Goal: Complete application form: Complete application form

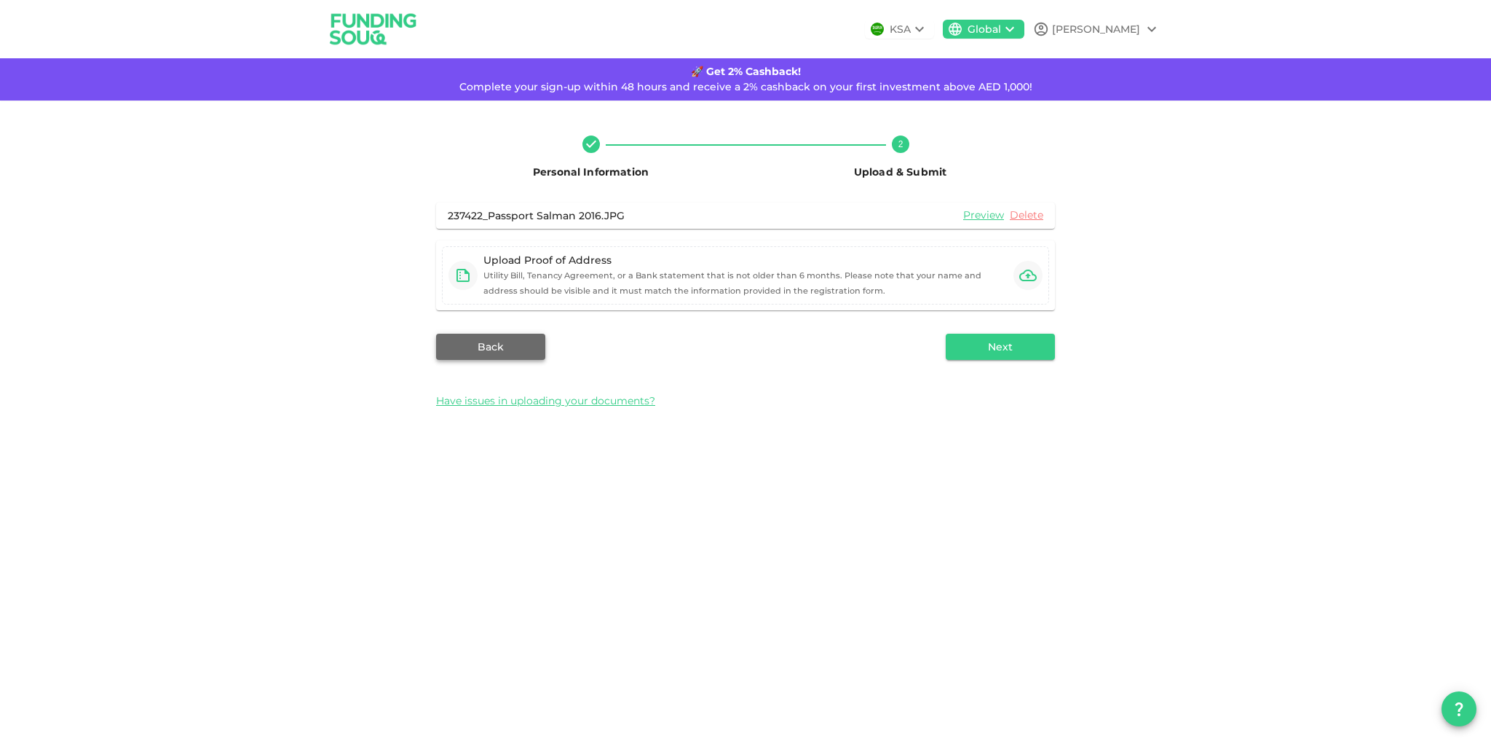
click at [500, 352] on button "Back" at bounding box center [490, 347] width 109 height 26
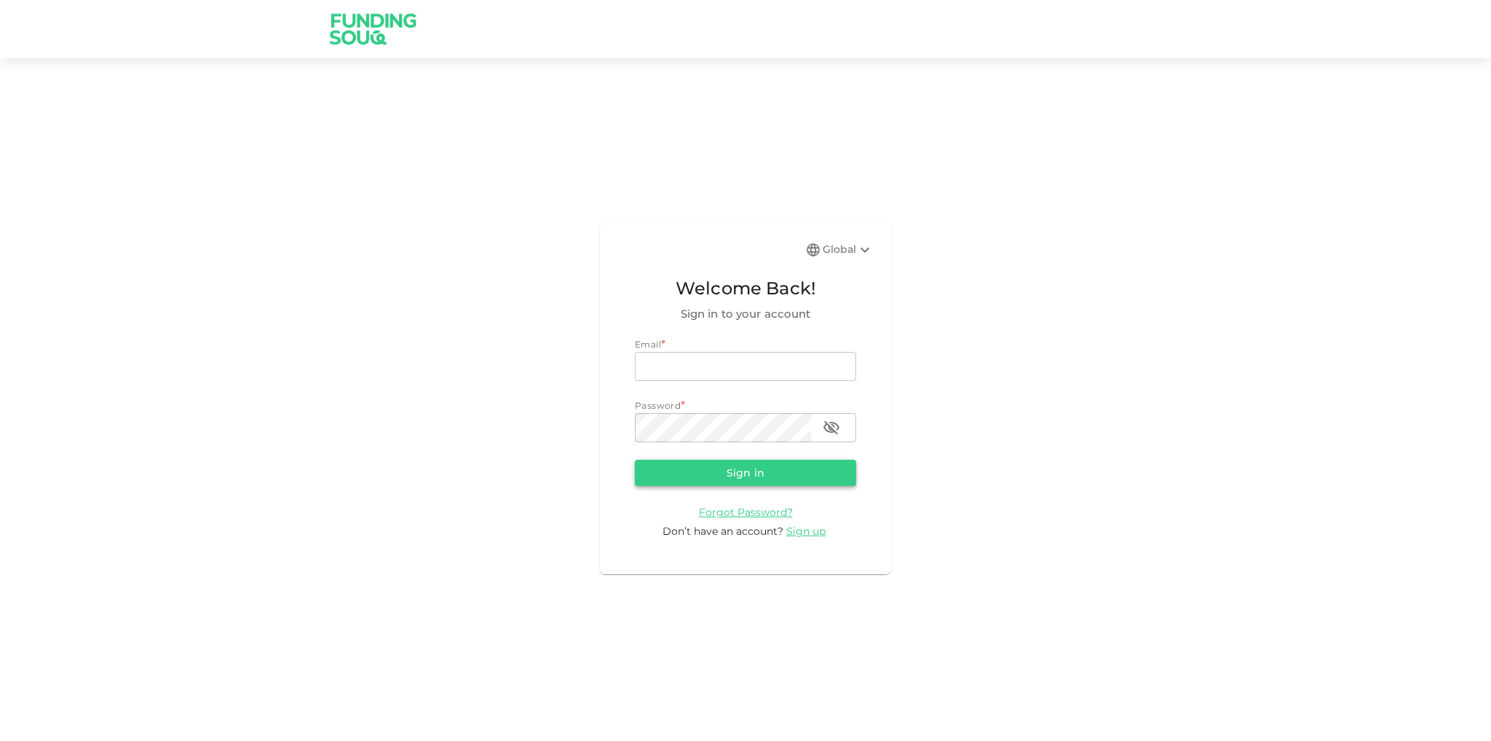
type input "salman.sheikh690@gmail.com"
click at [744, 481] on button "Sign in" at bounding box center [745, 473] width 221 height 26
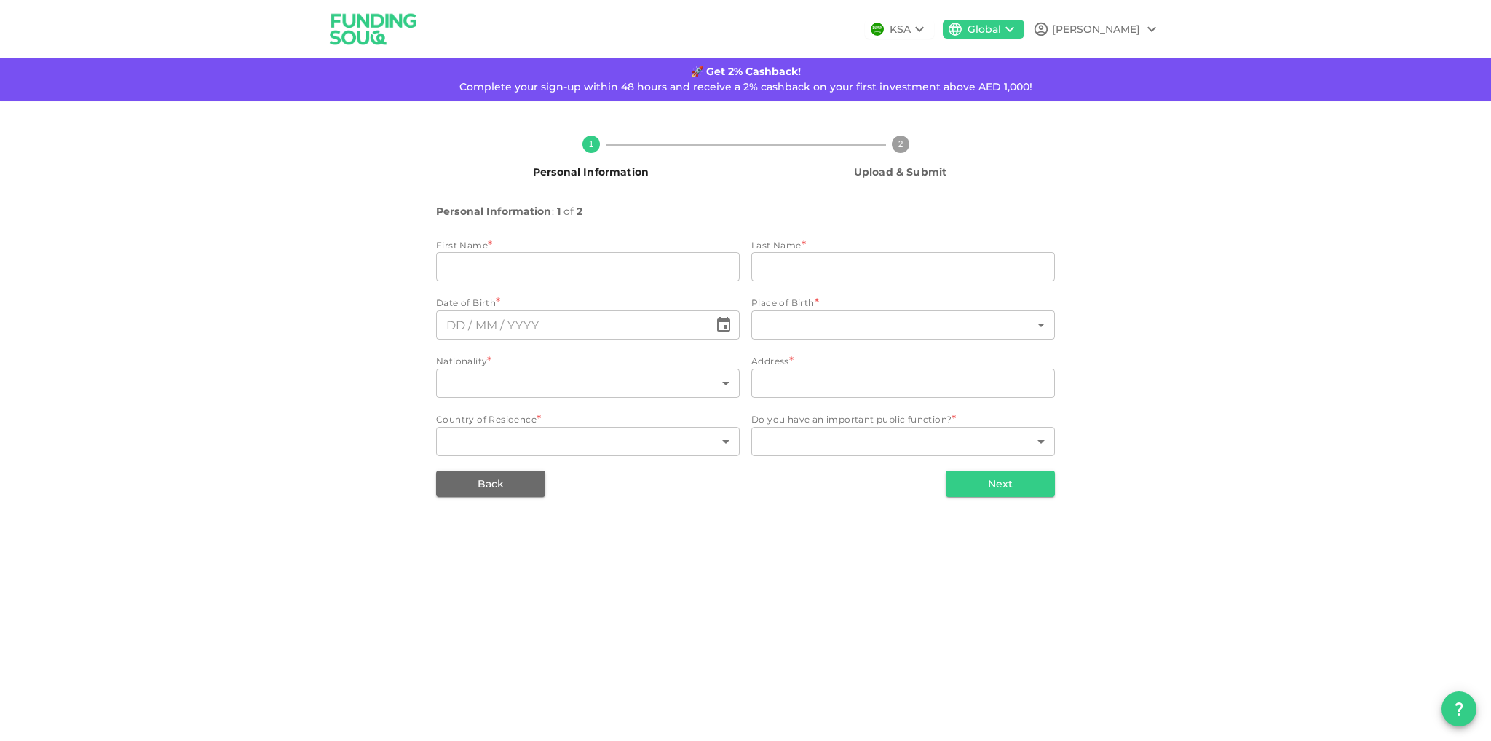
type input "[PERSON_NAME]"
type input "Sheikh"
type input "149"
type input "2403, Green Lakes S2, Cluster S, JLT, Dubai"
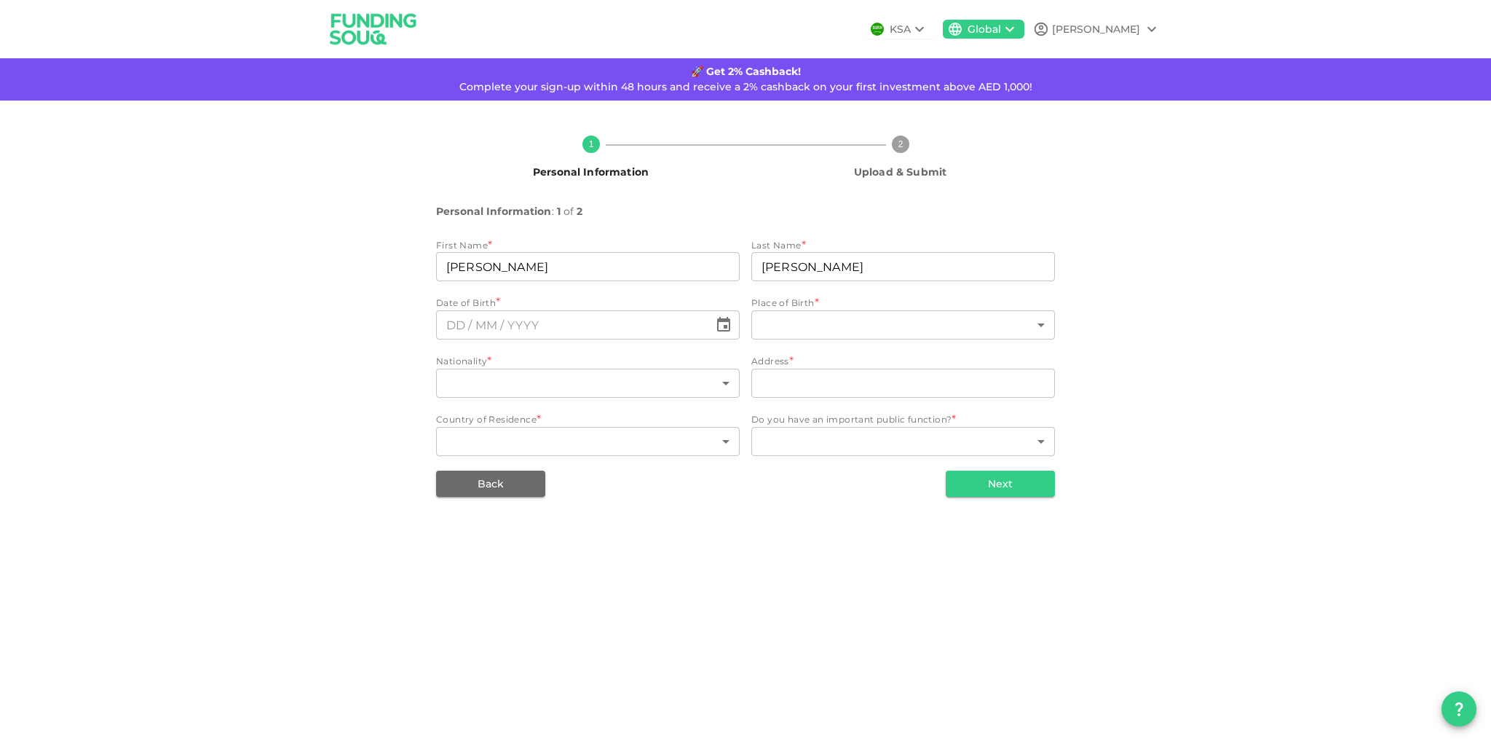
type input "2"
type input "1"
type input "⁦⁨28⁩ / ⁨08⁩ / ⁨1978⁩⁩"
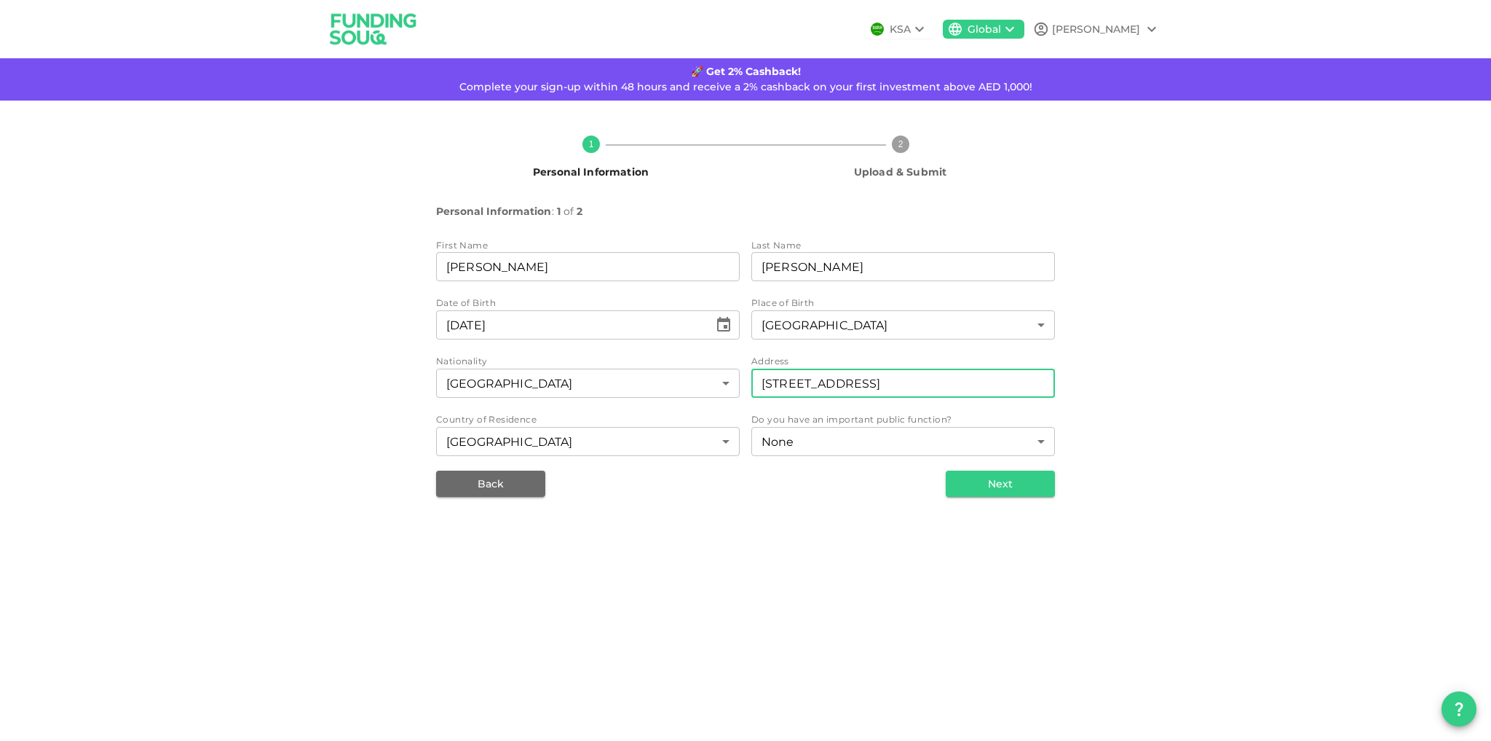
click at [930, 389] on input "2403, Green Lakes S2, Cluster S, JLT, Dubai" at bounding box center [904, 382] width 304 height 29
type input "2403, Green Lakes S2, Cluster S, JLT (393/Emirates Hill First), Dubai"
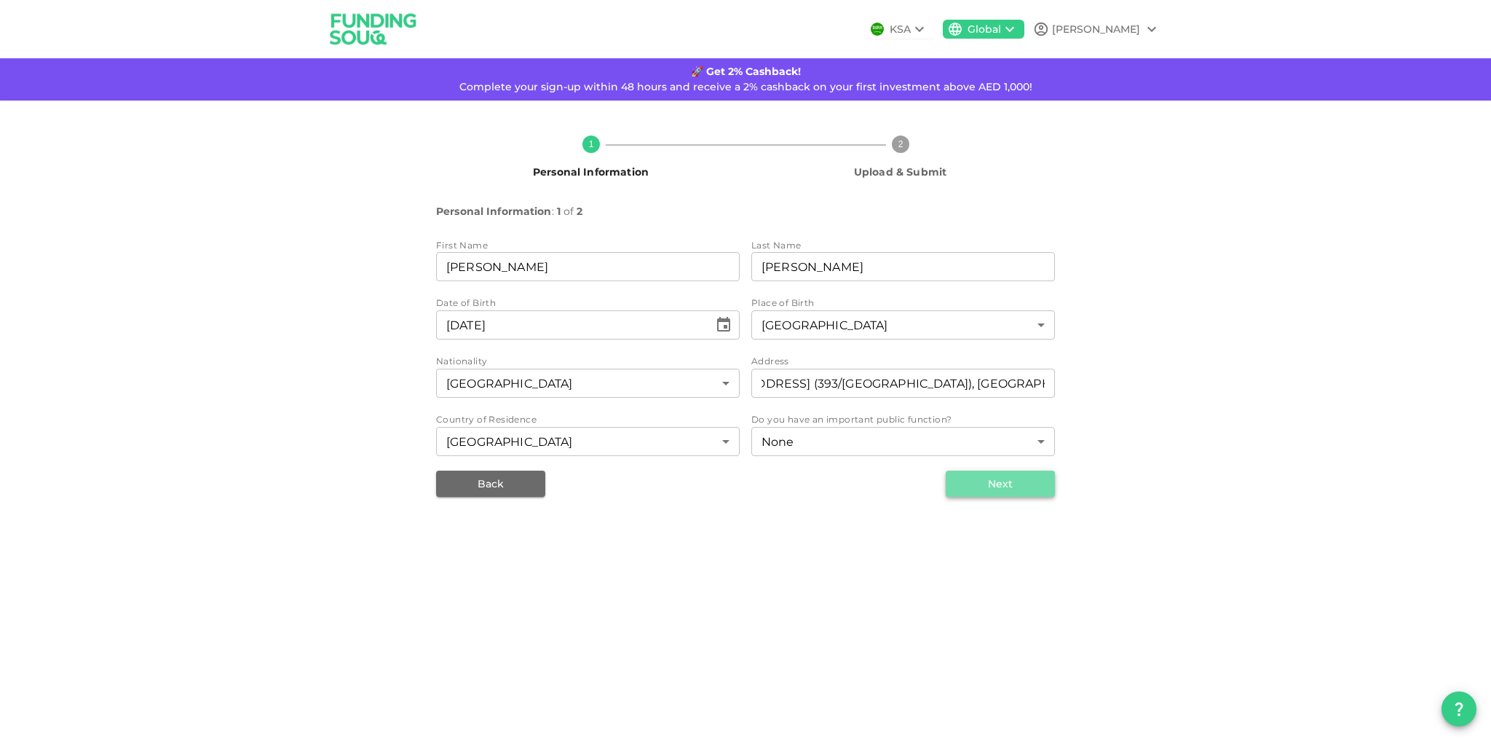
click at [989, 489] on button "Next" at bounding box center [1000, 483] width 109 height 26
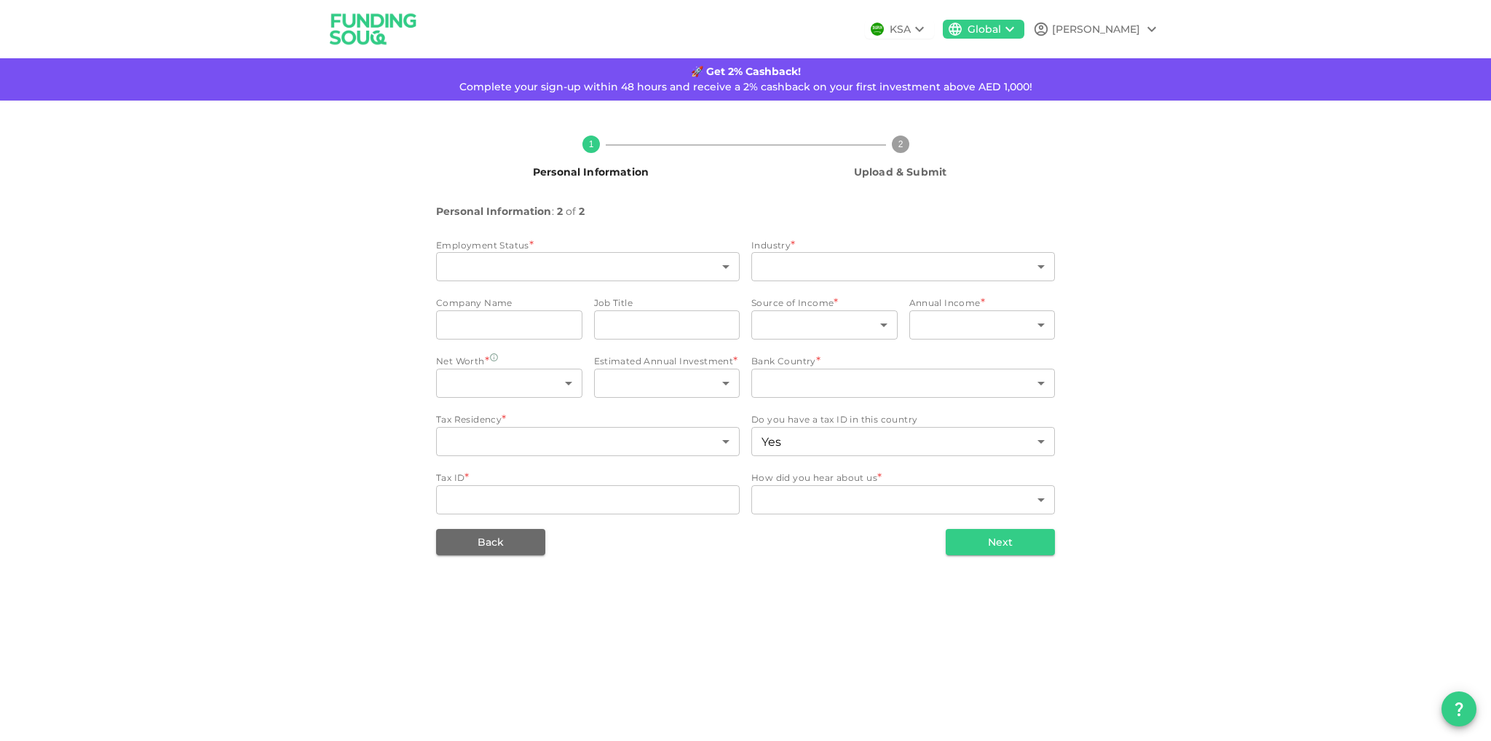
type input "4"
type input "13"
type input "Agthia Group PJSC"
type input "Director Commercial Strategy"
type input "1"
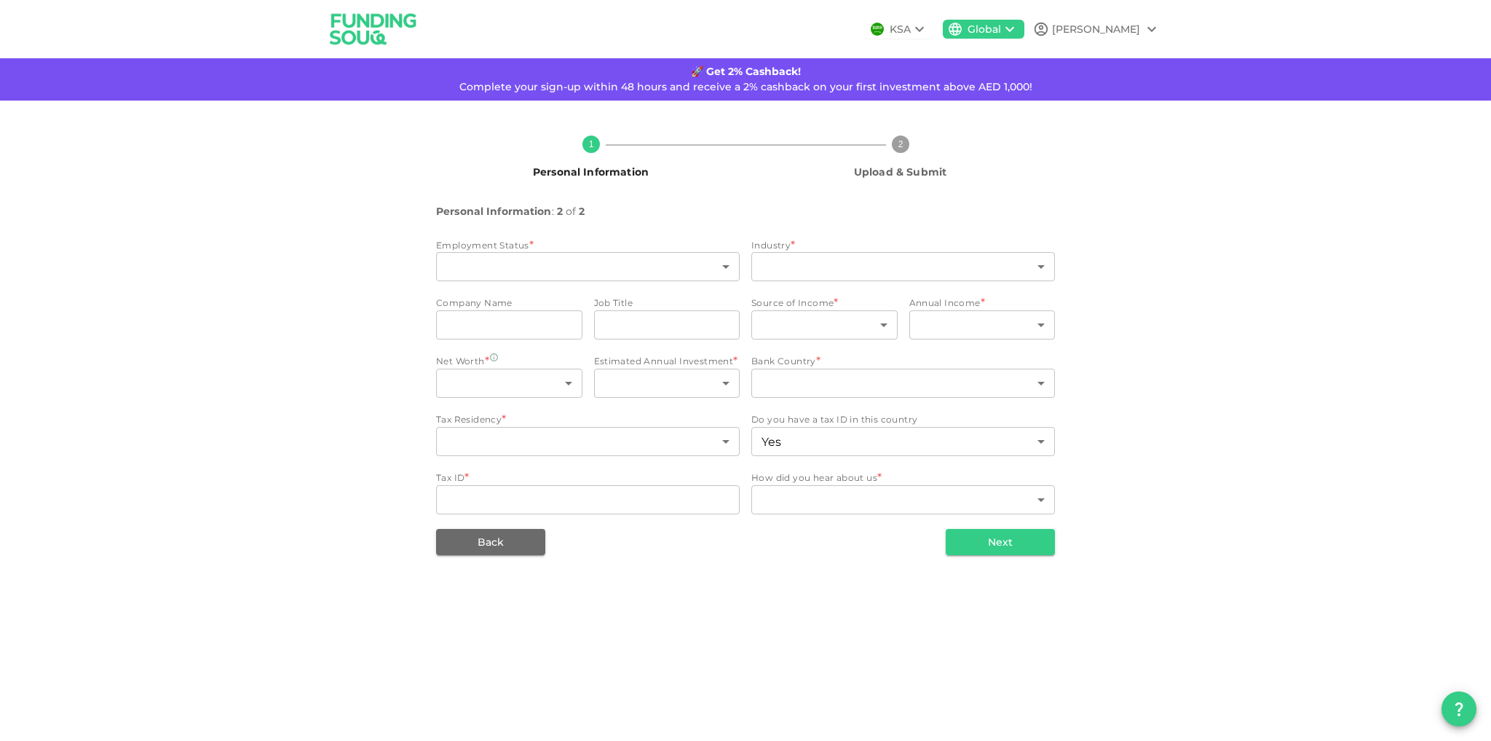
type input "4"
type input "1"
type input "6"
type input "2"
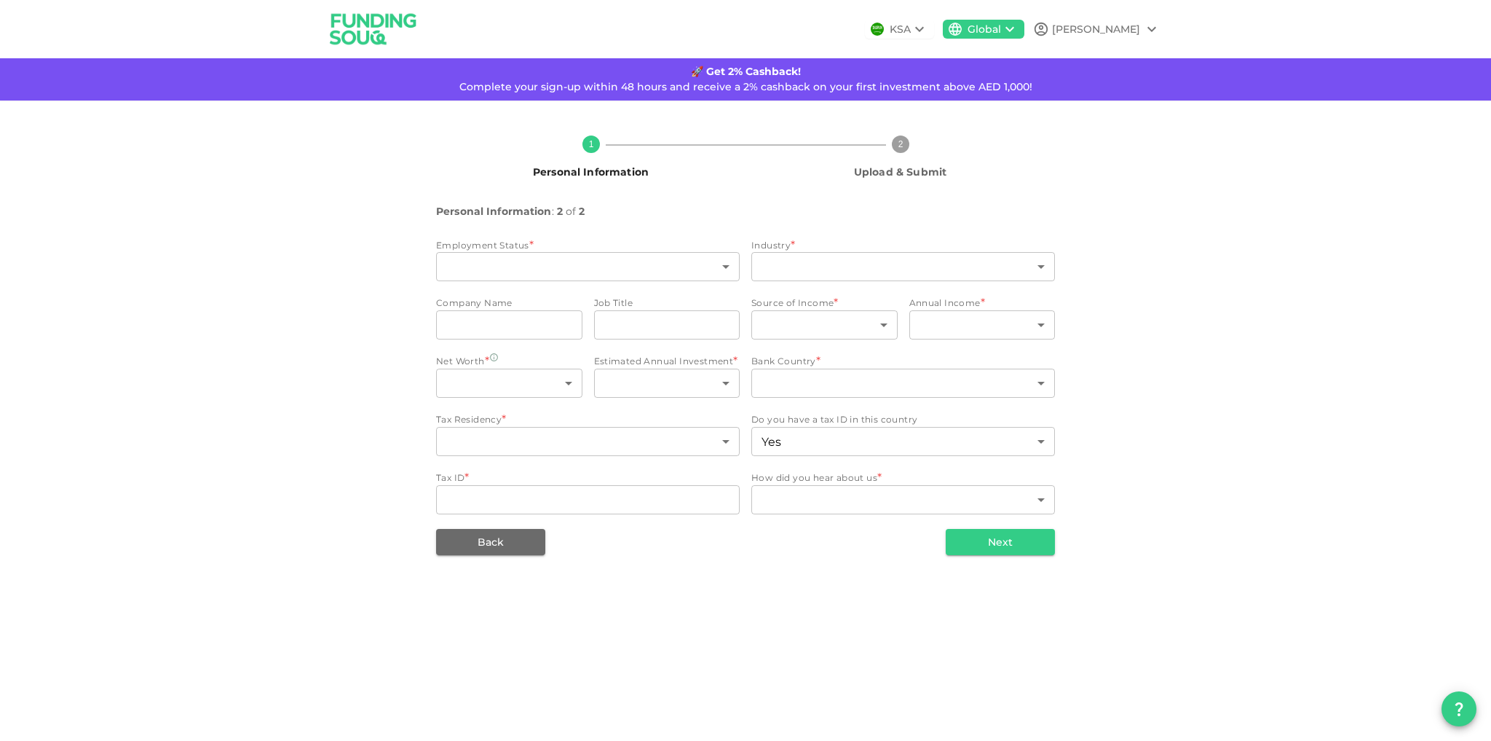
type input "false"
type input "10"
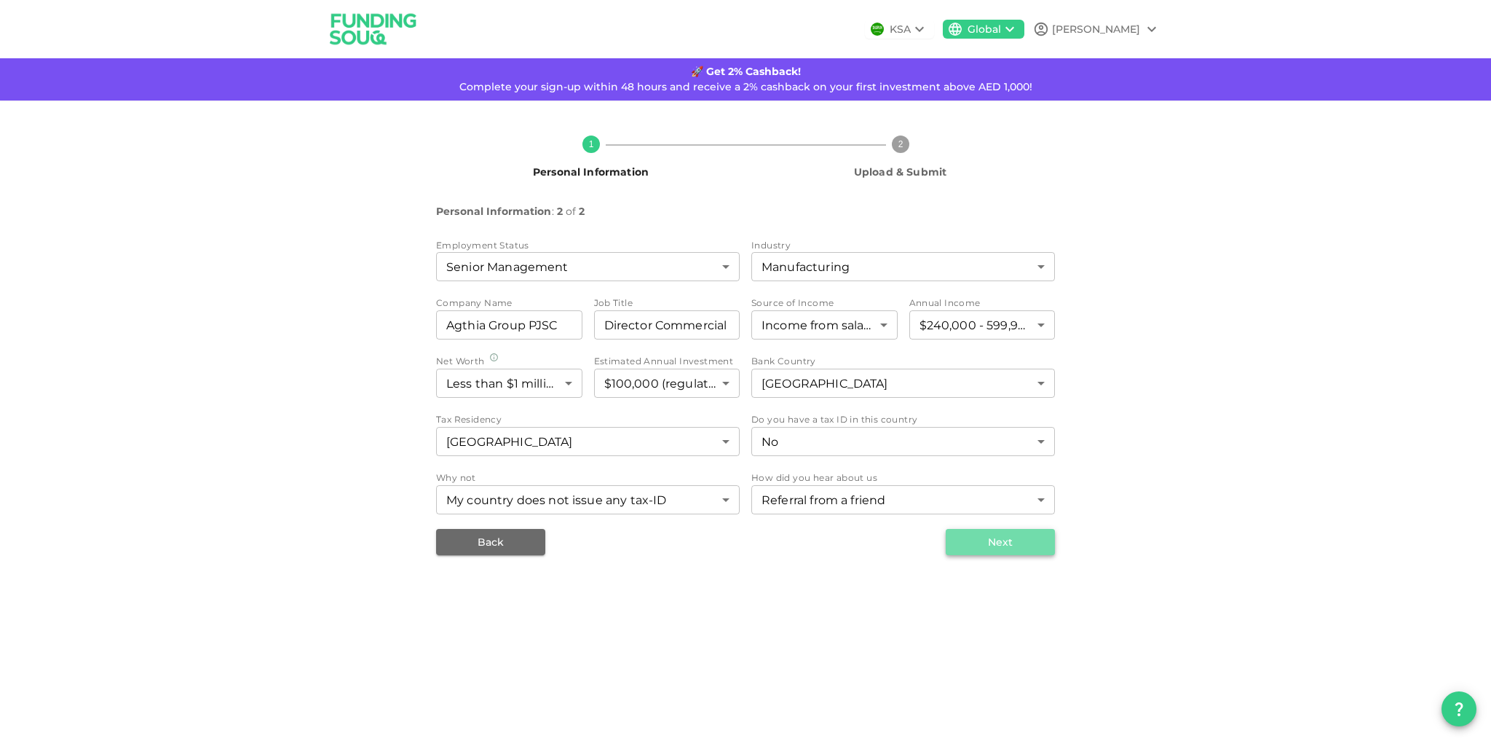
click at [1001, 541] on button "Next" at bounding box center [1000, 542] width 109 height 26
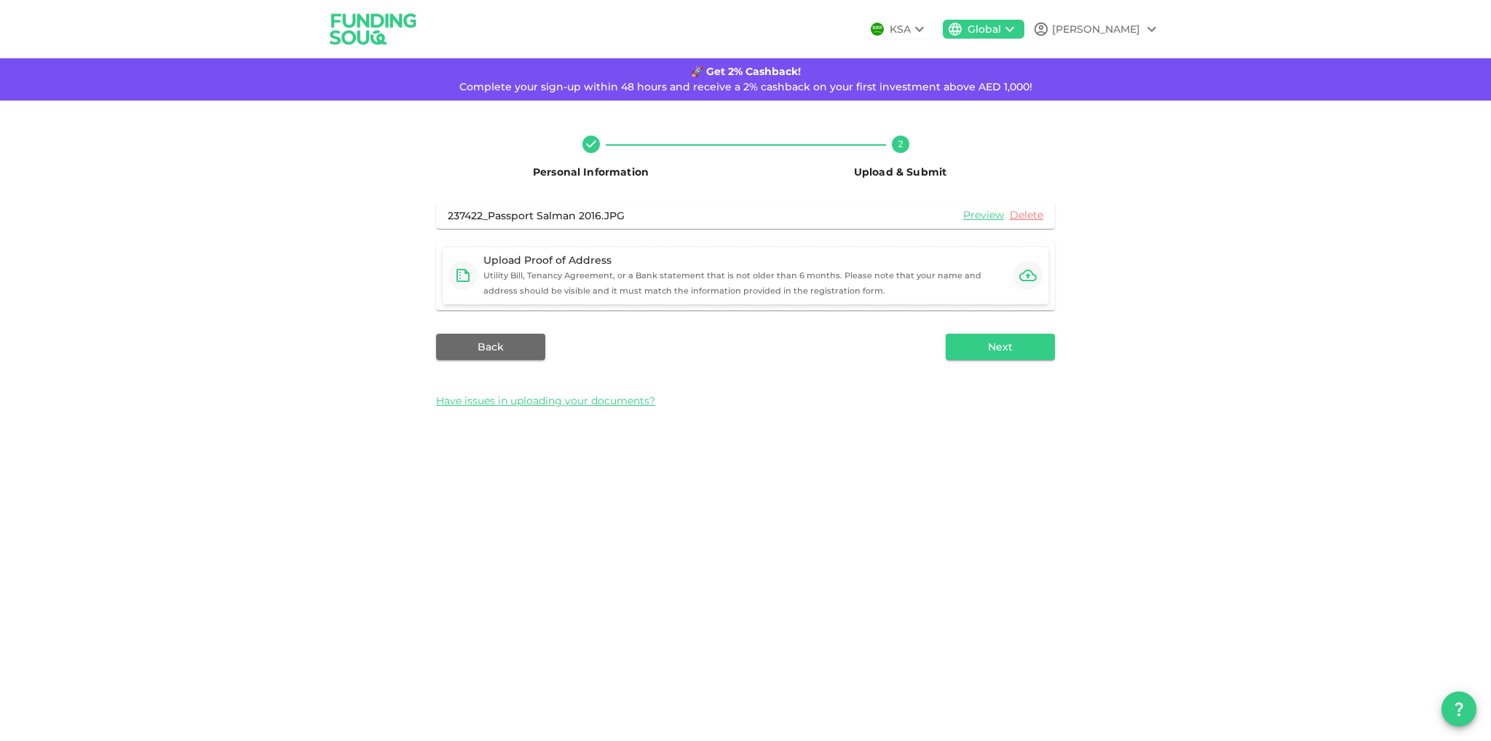
click at [1028, 271] on icon "button" at bounding box center [1028, 275] width 17 height 12
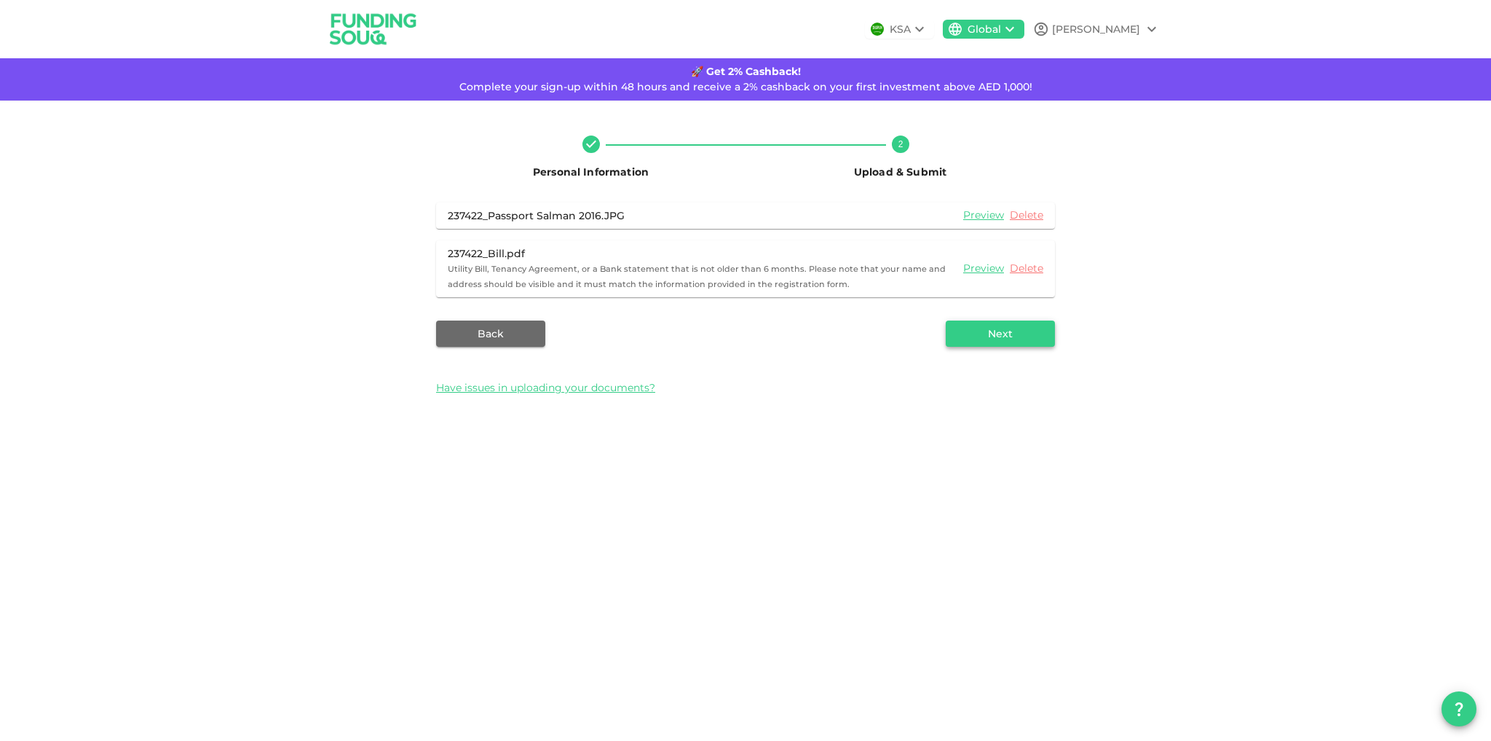
click at [976, 342] on button "Next" at bounding box center [1000, 333] width 109 height 26
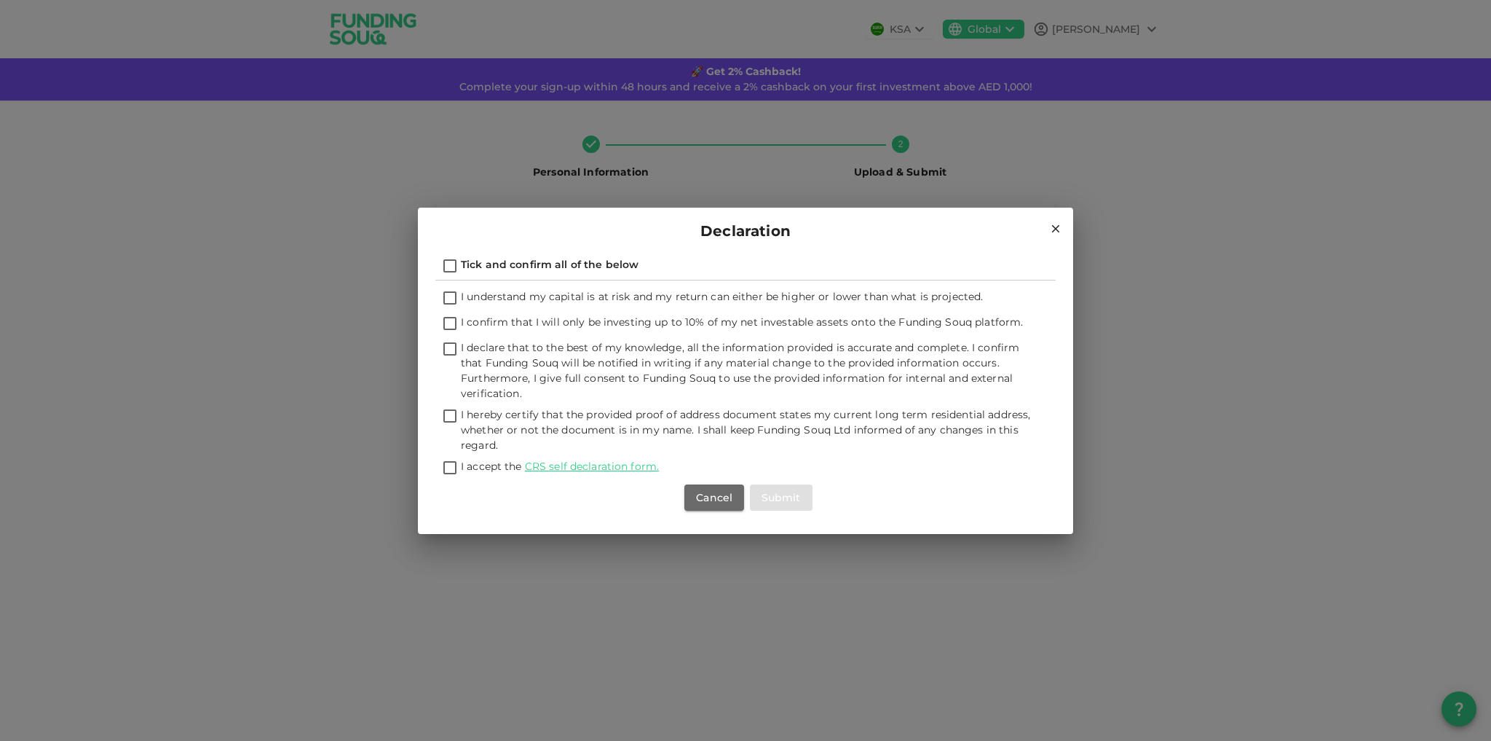
click at [452, 263] on input "Tick and confirm all of the below" at bounding box center [450, 267] width 22 height 20
checkbox input "true"
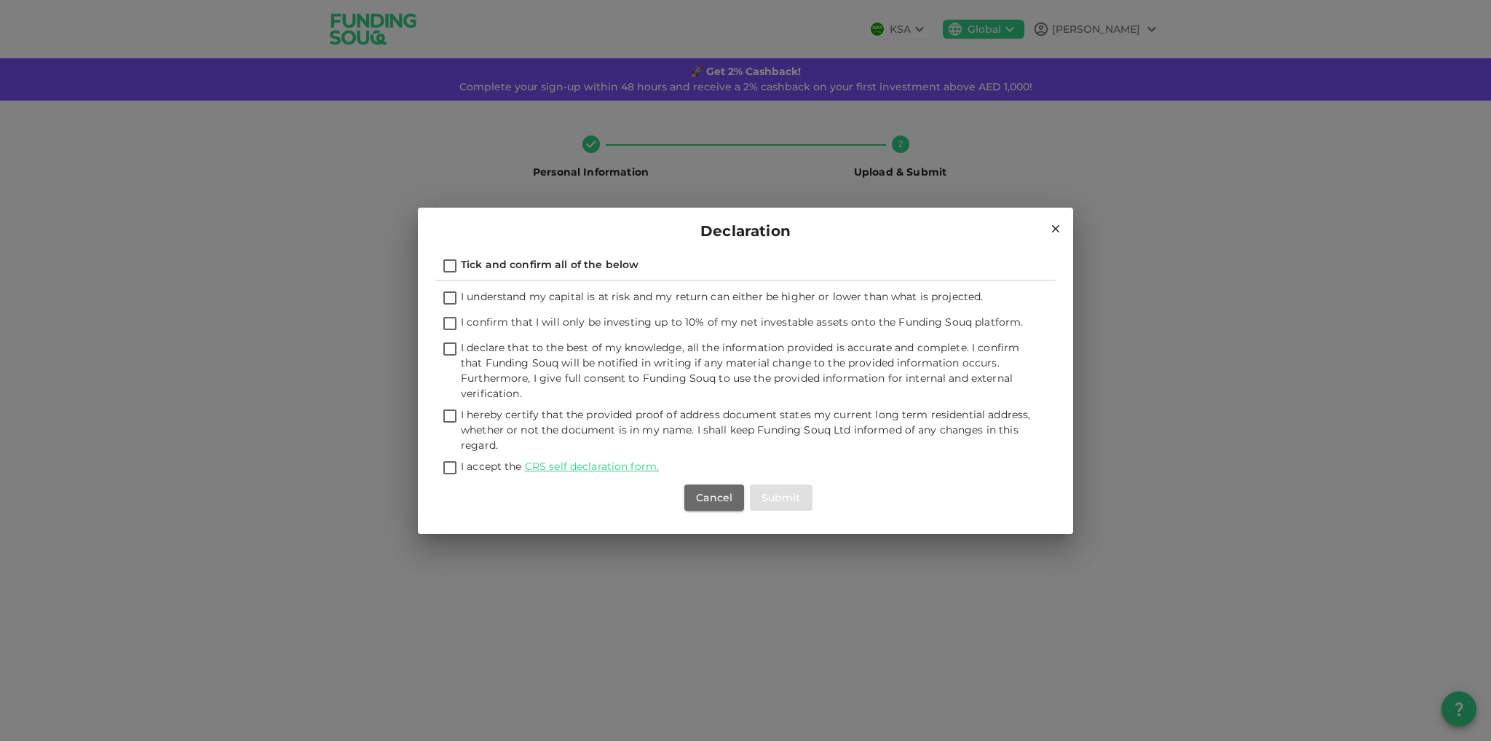
checkbox input "true"
click at [773, 502] on button "Submit" at bounding box center [781, 497] width 63 height 26
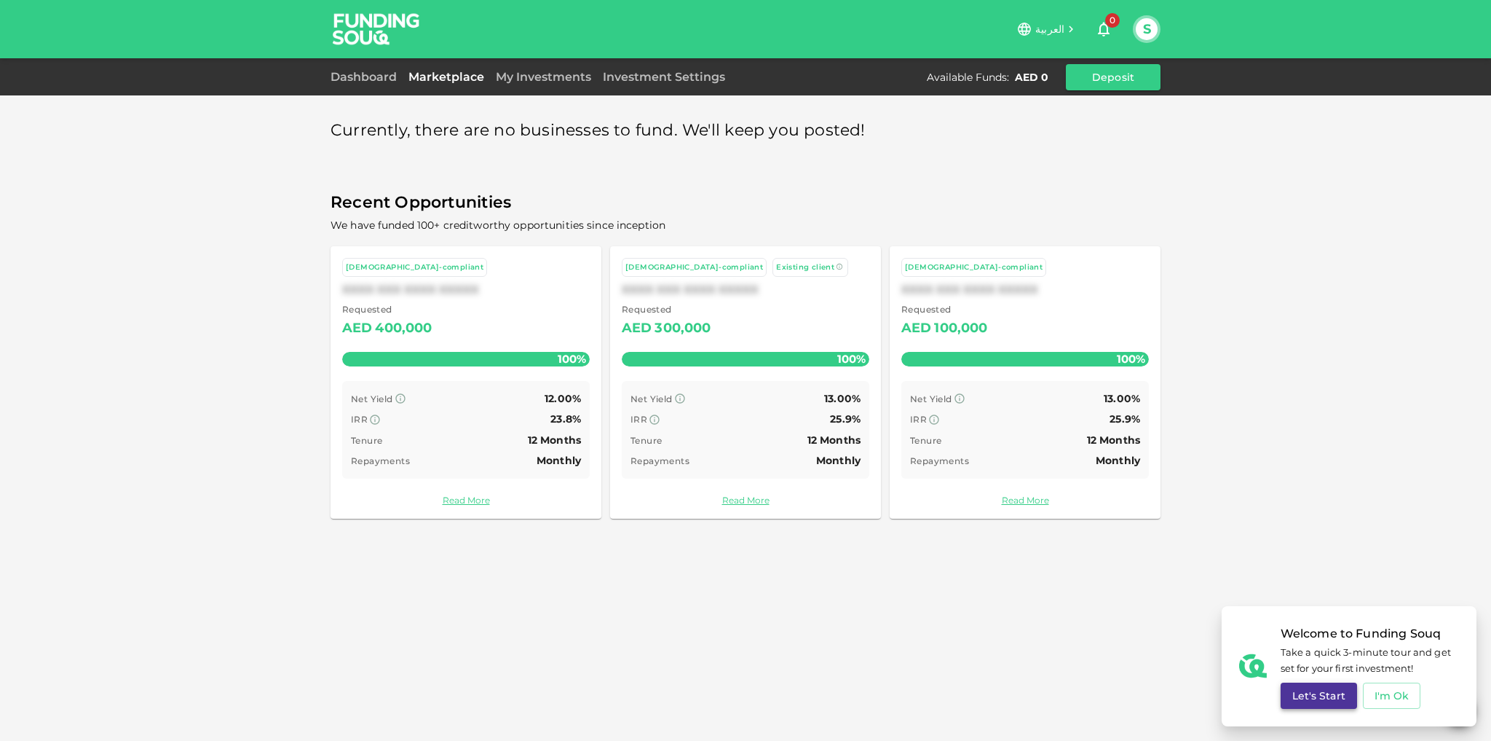
click at [1325, 696] on button "Let's Start" at bounding box center [1319, 695] width 76 height 26
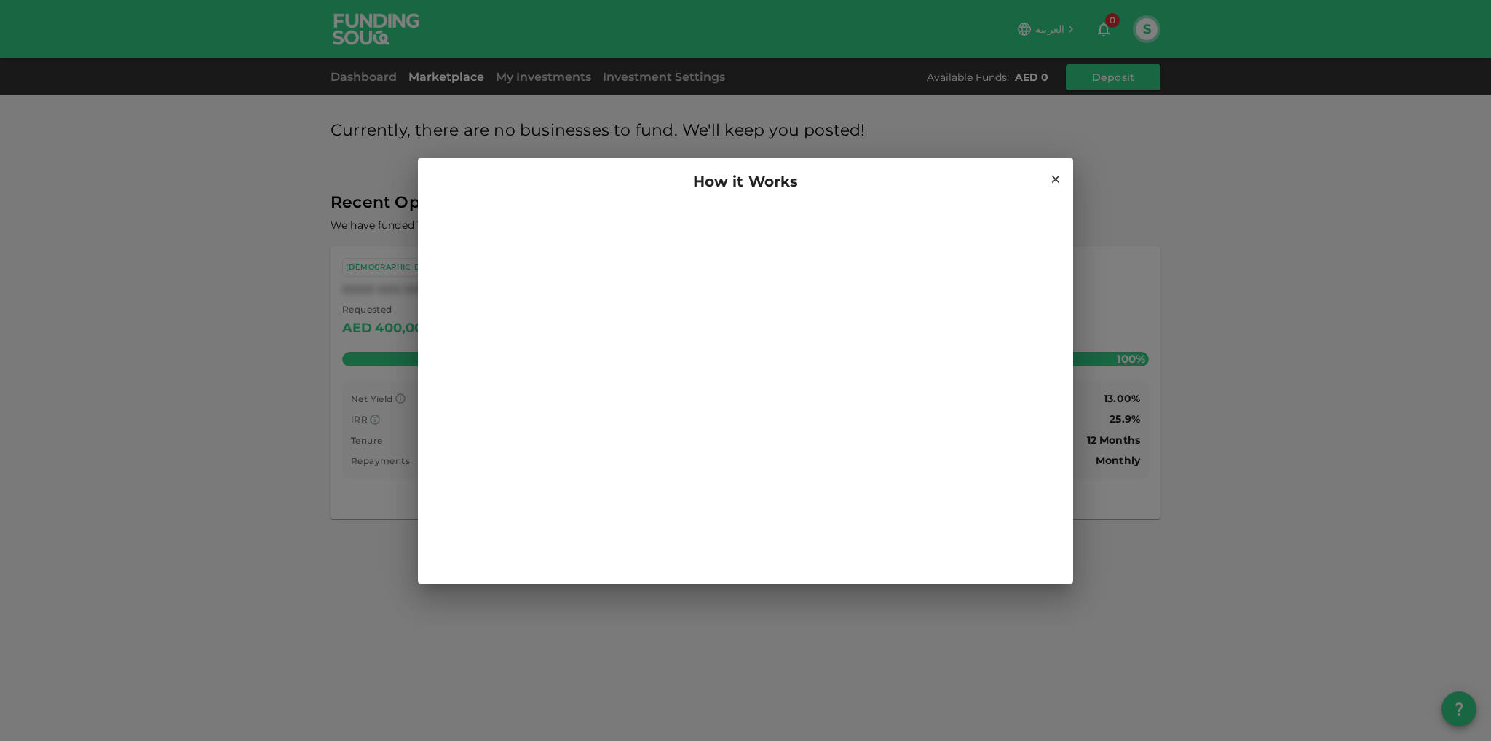
drag, startPoint x: 1045, startPoint y: 183, endPoint x: 1054, endPoint y: 177, distance: 10.5
click at [1045, 183] on div "How it Works" at bounding box center [745, 181] width 620 height 23
click at [1055, 177] on icon at bounding box center [1056, 179] width 8 height 8
